Goal: Use online tool/utility: Utilize a website feature to perform a specific function

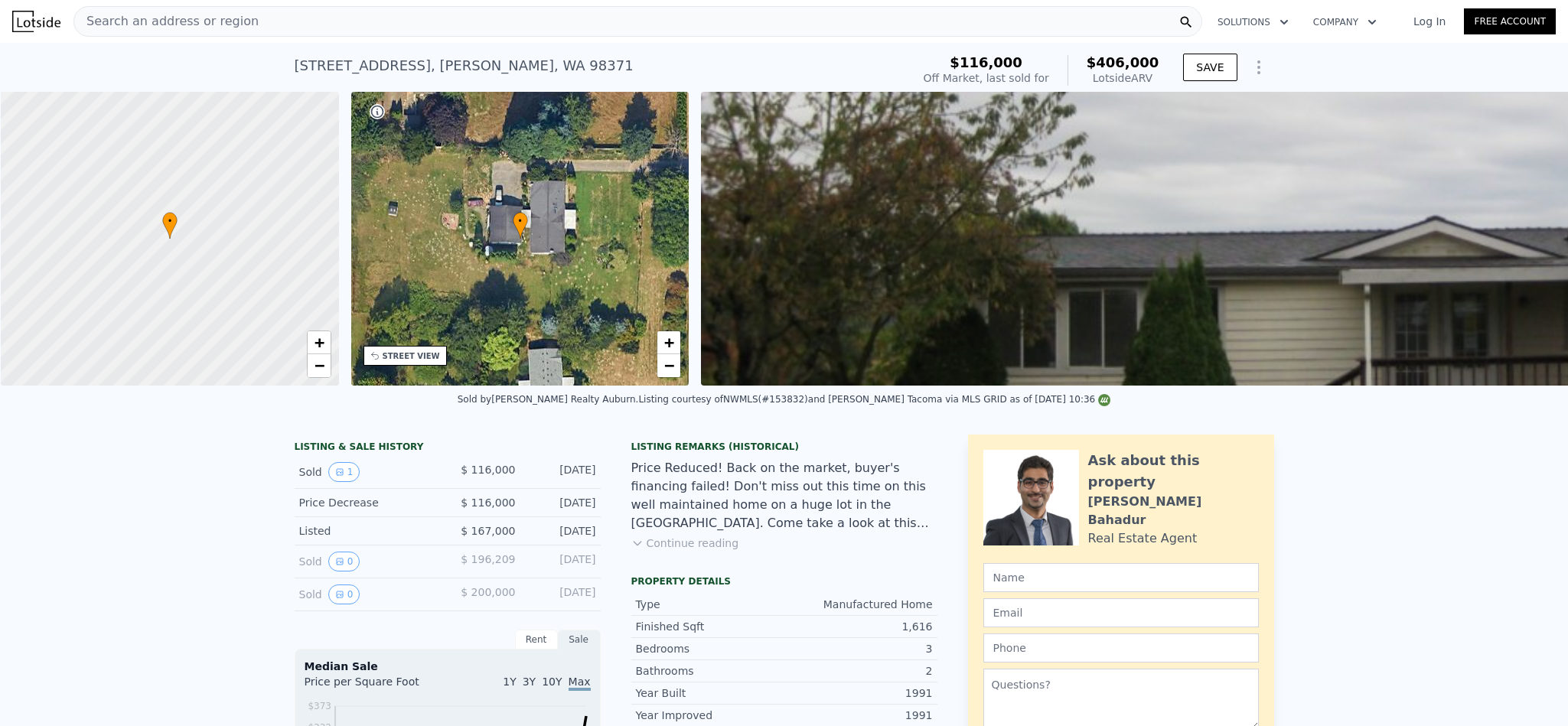
click at [331, 10] on div "Search an address or region" at bounding box center [638, 22] width 1129 height 31
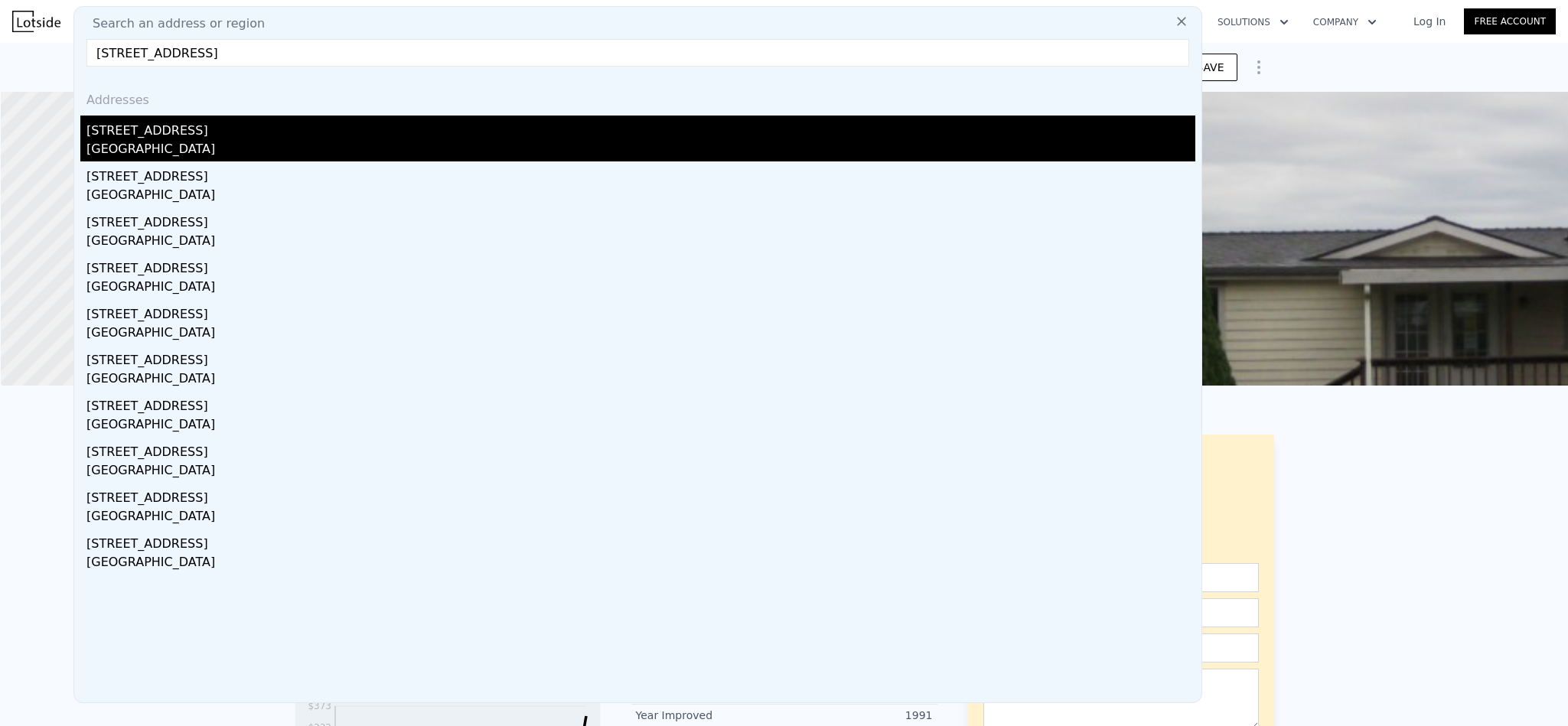
type input "[STREET_ADDRESS]"
click at [317, 131] on div "[STREET_ADDRESS]" at bounding box center [641, 127] width 1109 height 24
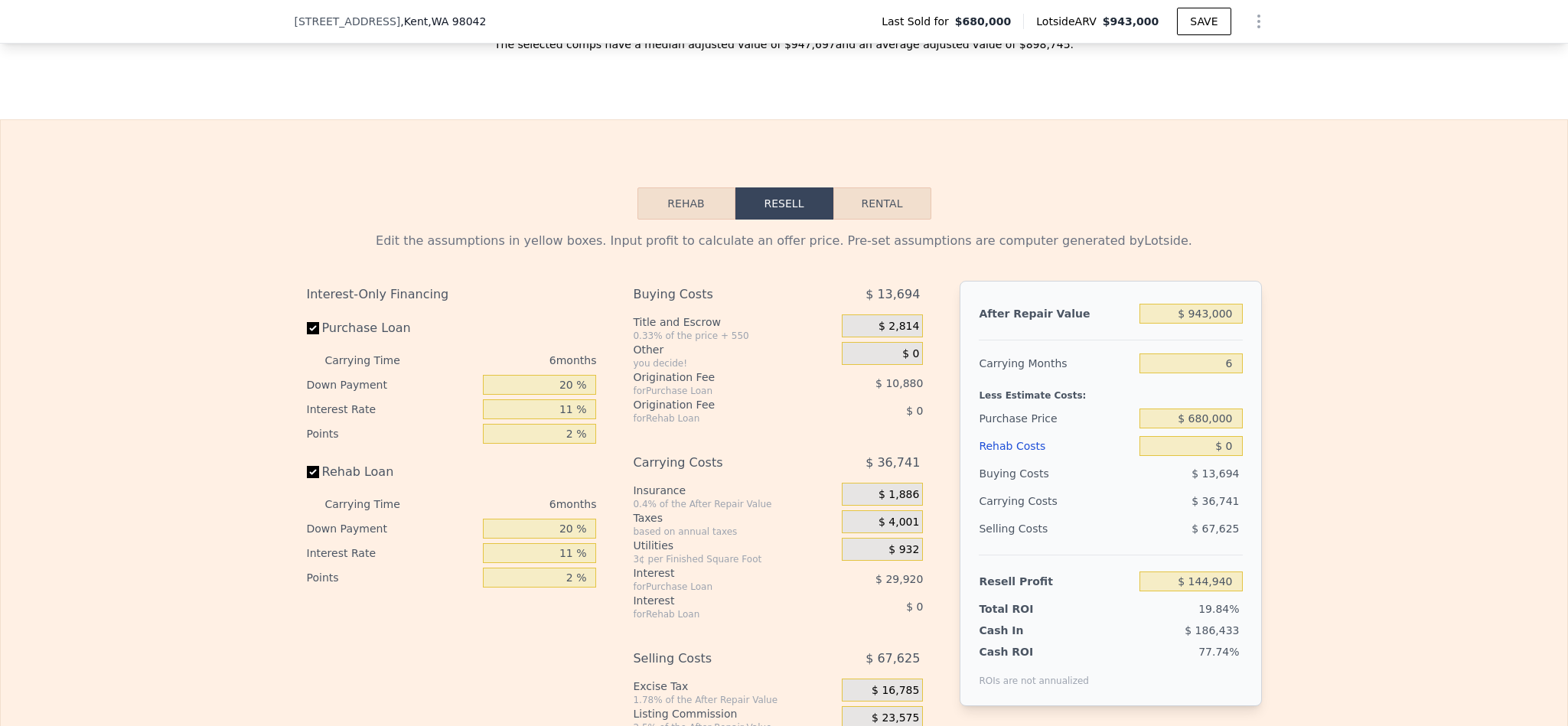
scroll to position [2291, 0]
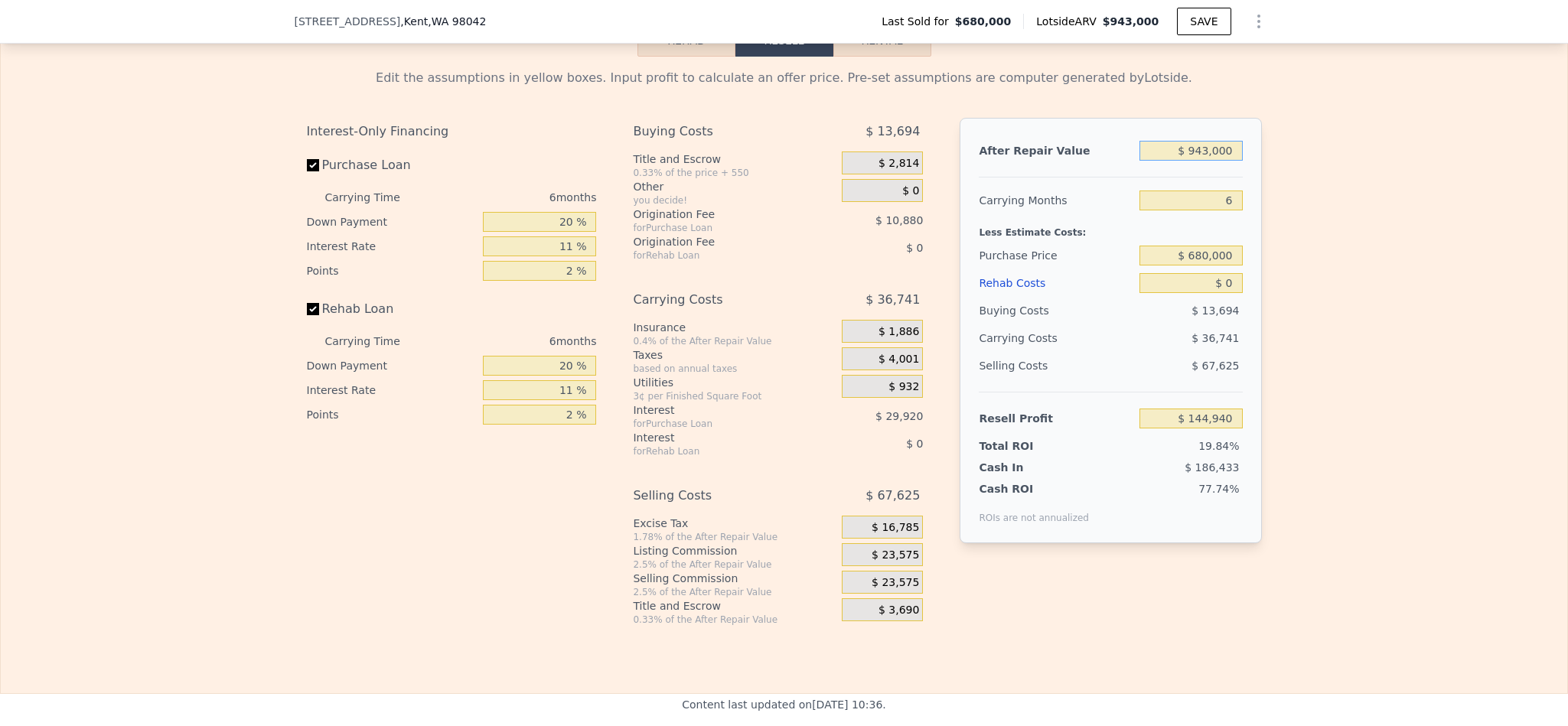
click at [1201, 161] on input "$ 943,000" at bounding box center [1191, 151] width 102 height 20
click at [1197, 161] on input "$ 943,000" at bounding box center [1191, 151] width 102 height 20
type input "$ 12"
type input "-$ 729,087"
type input "$ 120"
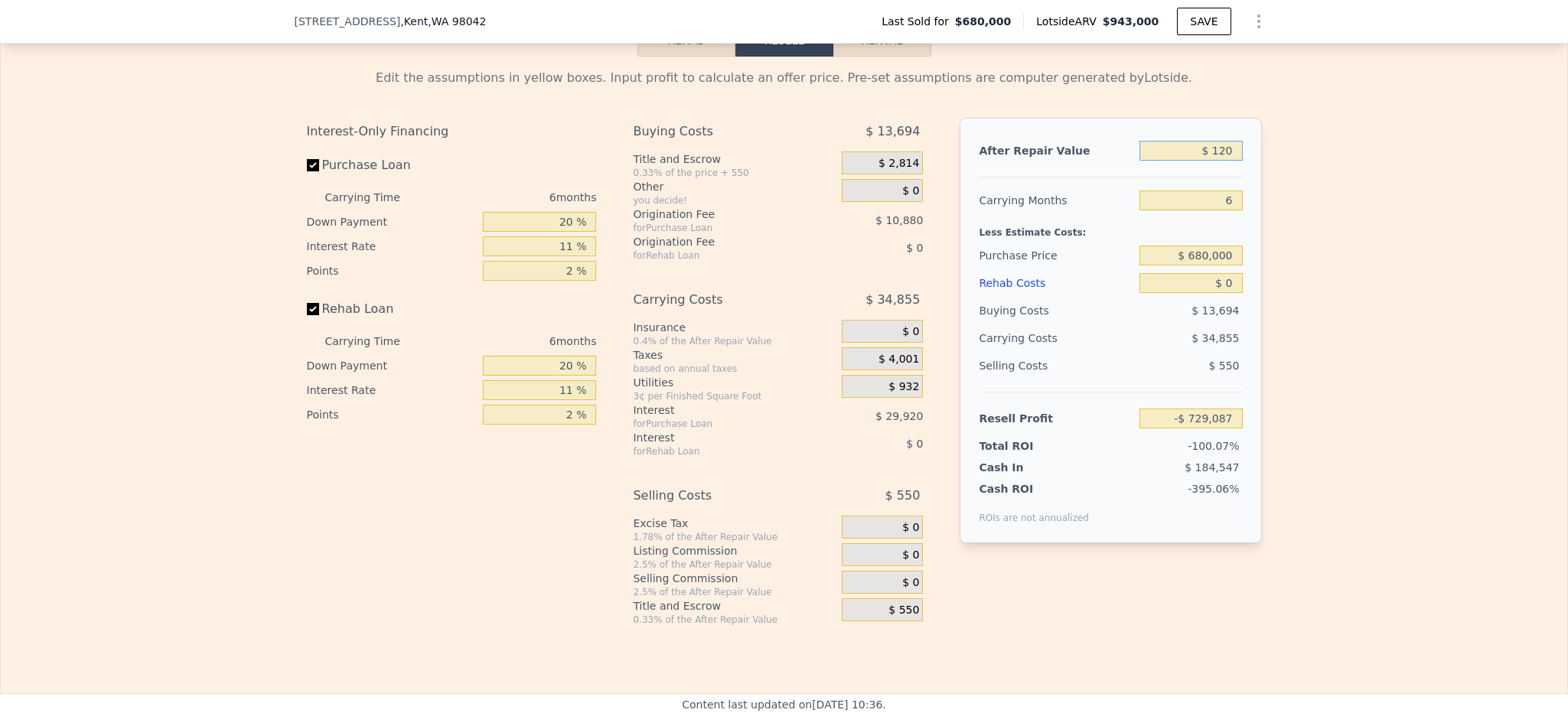
type input "-$ 728,987"
type input "$ 1,200"
type input "-$ 727,986"
type input "$ 12,000"
type input "-$ 717,977"
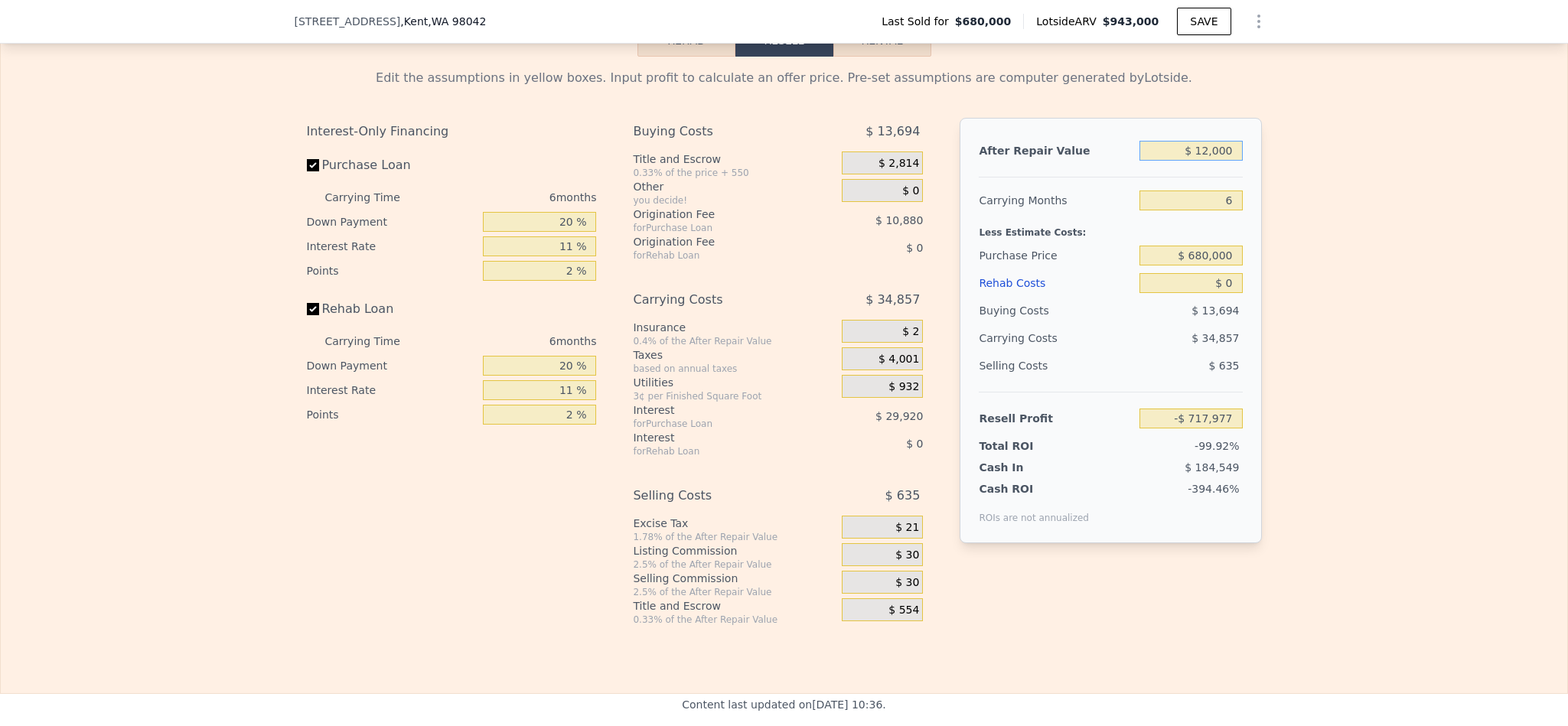
type input "$ 120,000"
type input "-$ 617,875"
type input "$ 1,200,000"
type input "$ 383,145"
type input "$ 1,200,000"
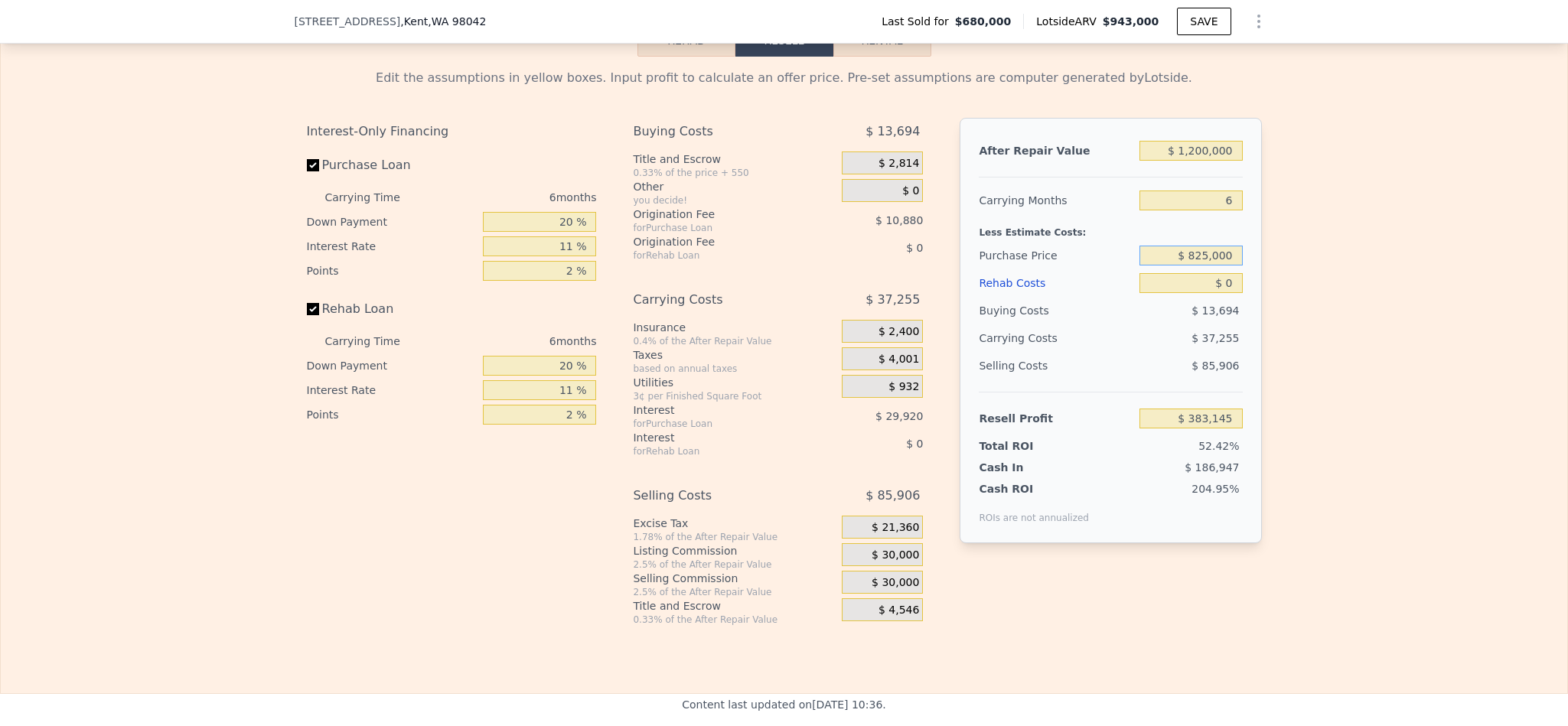
type input "$ 825,000"
type input "$ 228,964"
click at [1319, 218] on div "Edit the assumptions in yellow boxes. Input profit to calculate an offer price.…" at bounding box center [784, 342] width 1566 height 569
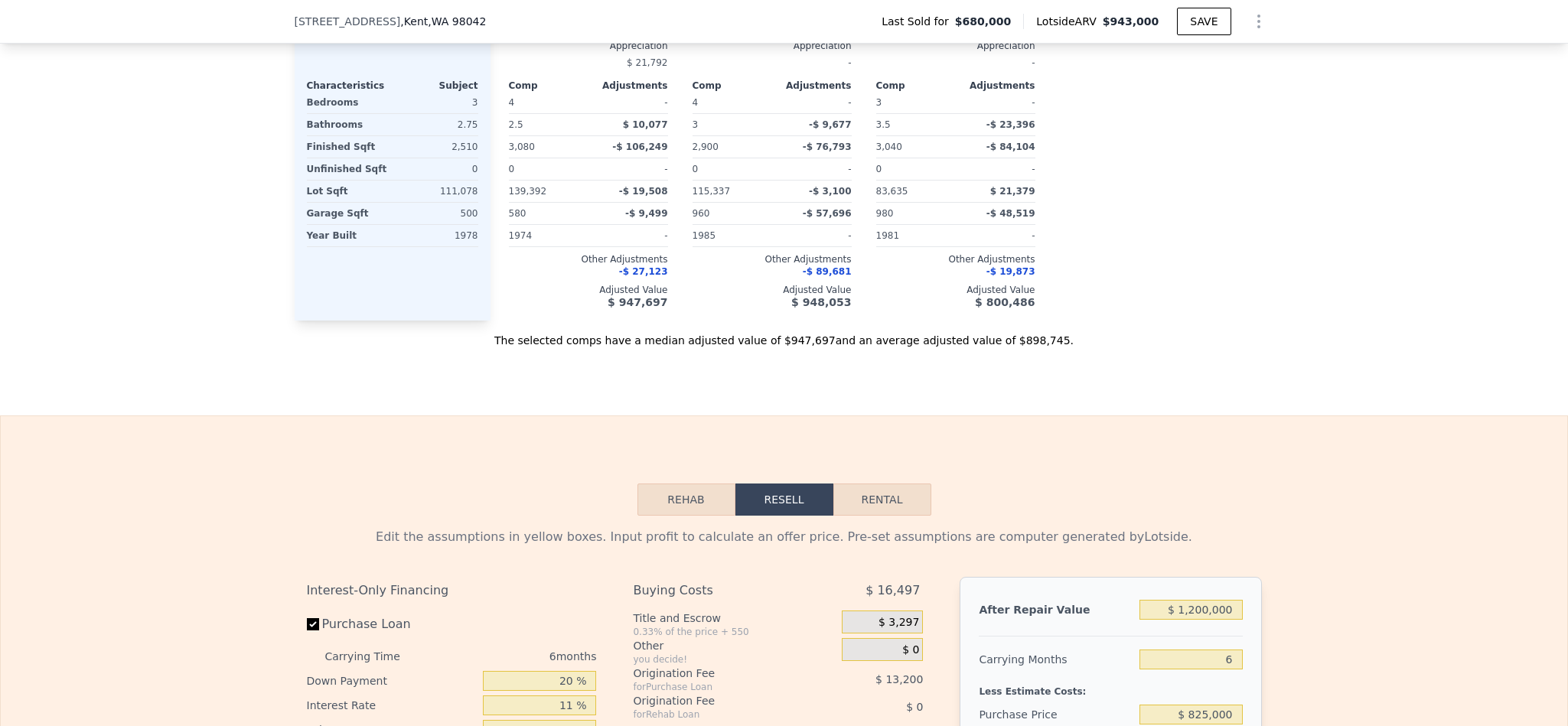
type input "$ 943,000"
type input "$ 144,940"
